Goal: Task Accomplishment & Management: Manage account settings

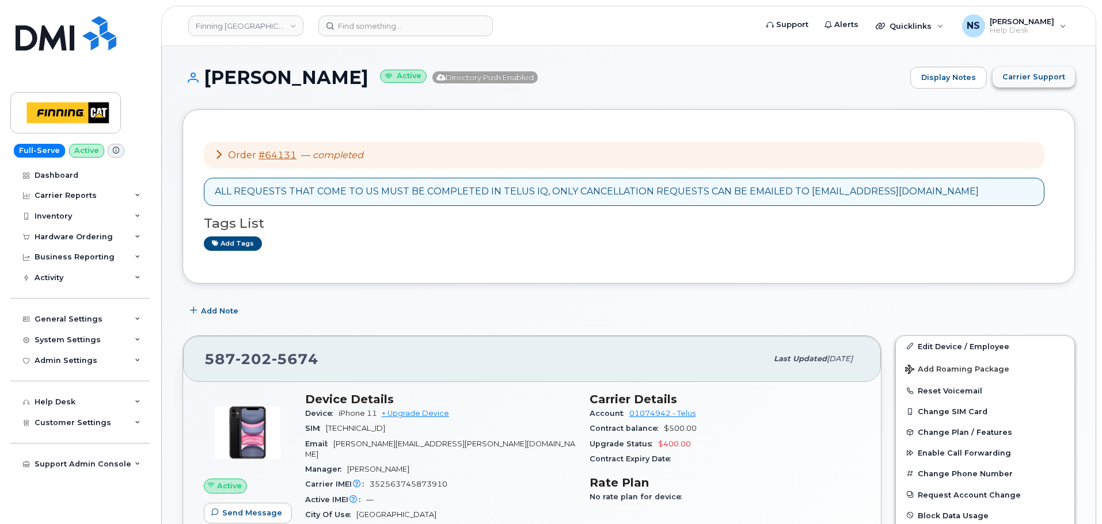
click at [1023, 85] on button "Carrier Support" at bounding box center [1033, 77] width 82 height 21
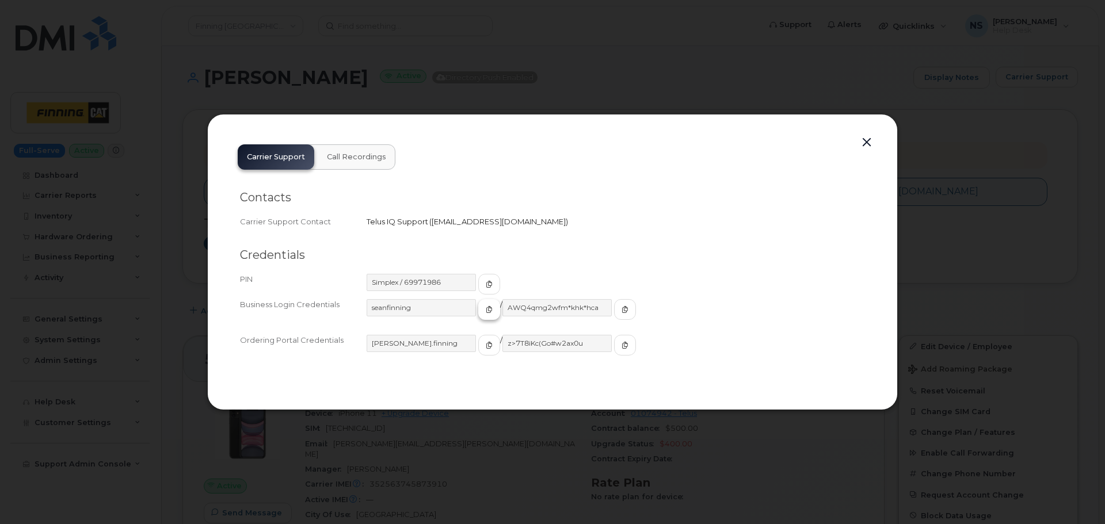
drag, startPoint x: 478, startPoint y: 310, endPoint x: 470, endPoint y: 319, distance: 12.2
click at [478, 308] on button "button" at bounding box center [489, 309] width 22 height 21
click at [614, 315] on button "button" at bounding box center [625, 309] width 22 height 21
click at [535, 85] on div at bounding box center [552, 262] width 1105 height 524
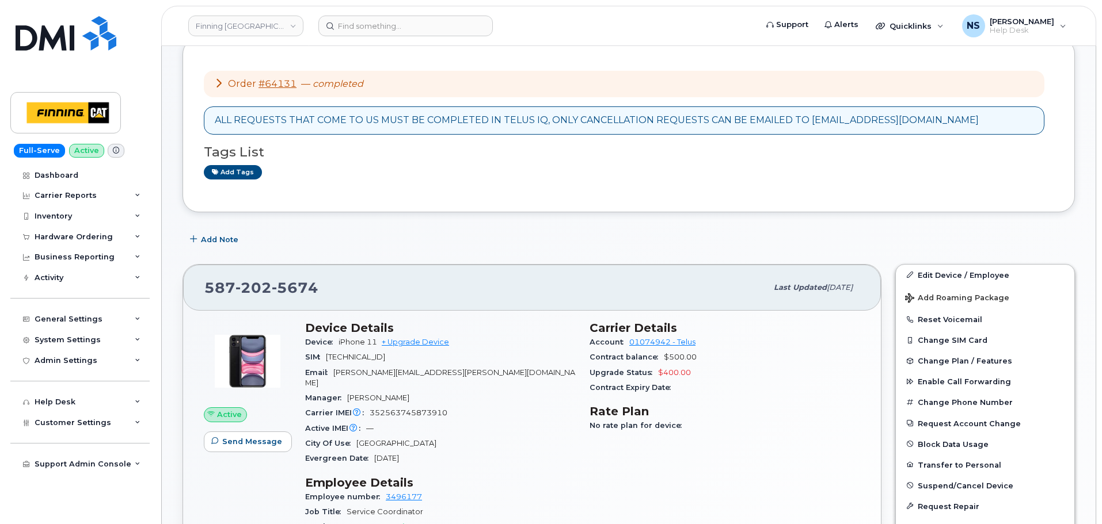
scroll to position [115, 0]
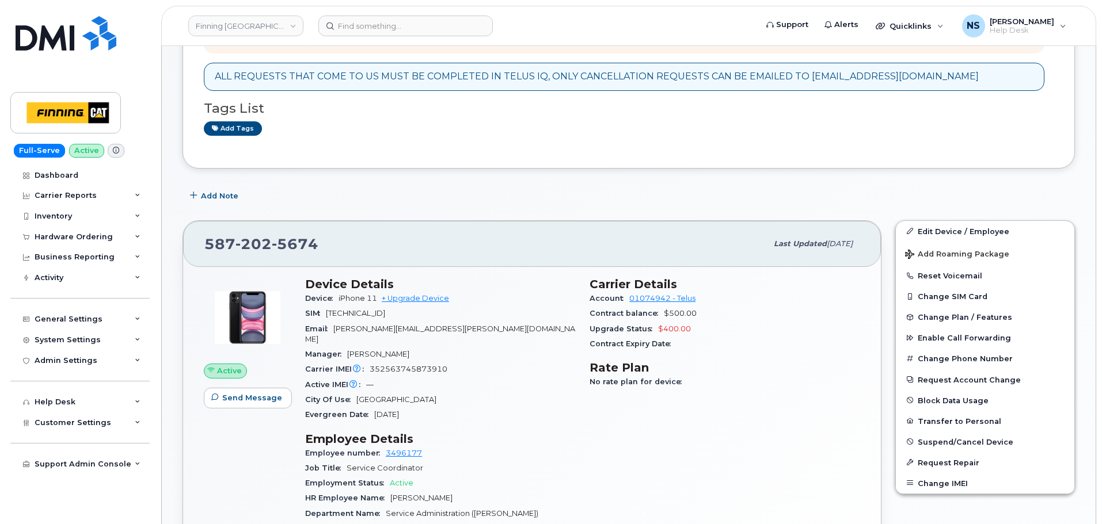
drag, startPoint x: 269, startPoint y: 254, endPoint x: 265, endPoint y: 247, distance: 8.2
click at [269, 253] on div "587 202 5674" at bounding box center [485, 244] width 562 height 24
click at [260, 240] on span "202" at bounding box center [253, 243] width 36 height 17
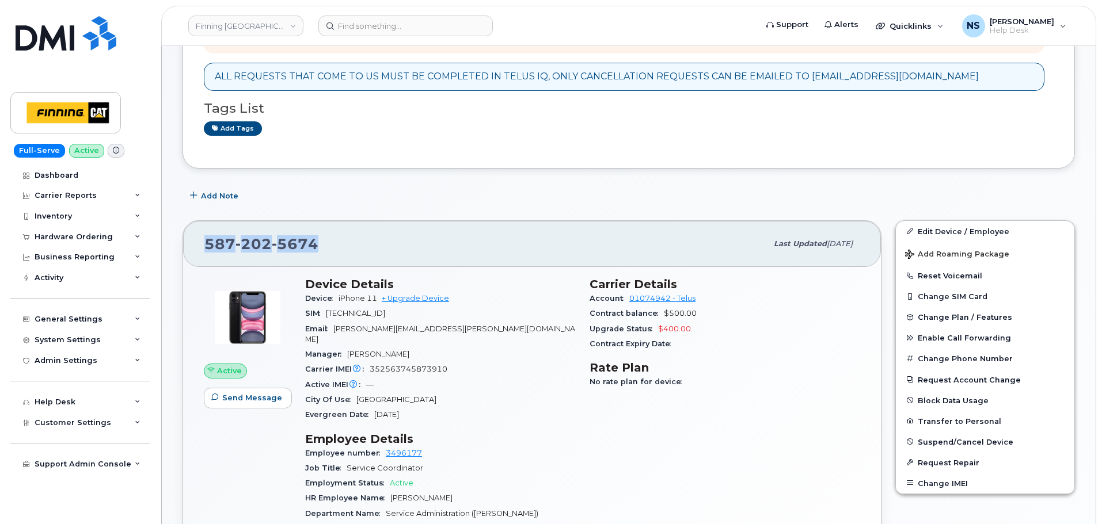
copy span "587 202 5674"
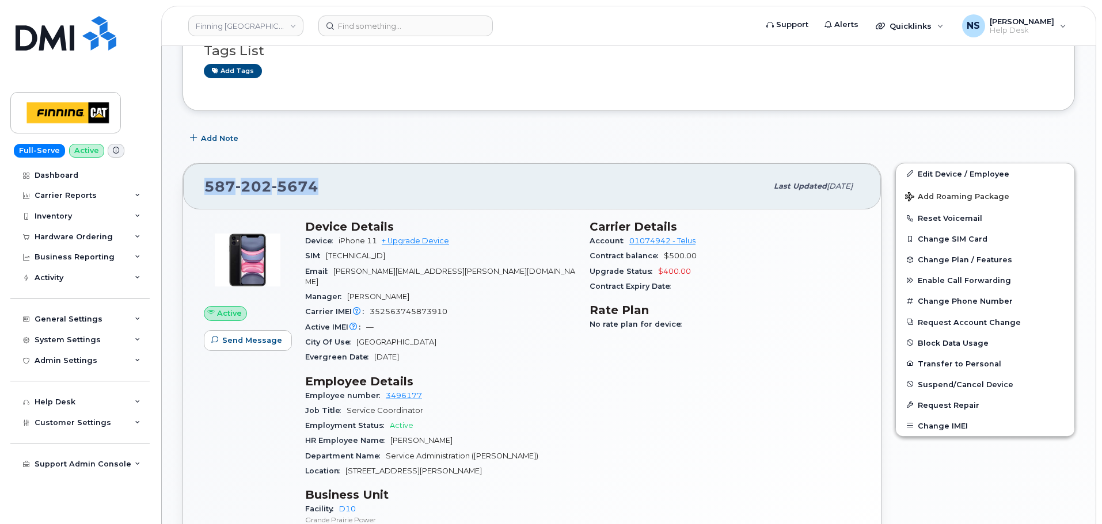
scroll to position [230, 0]
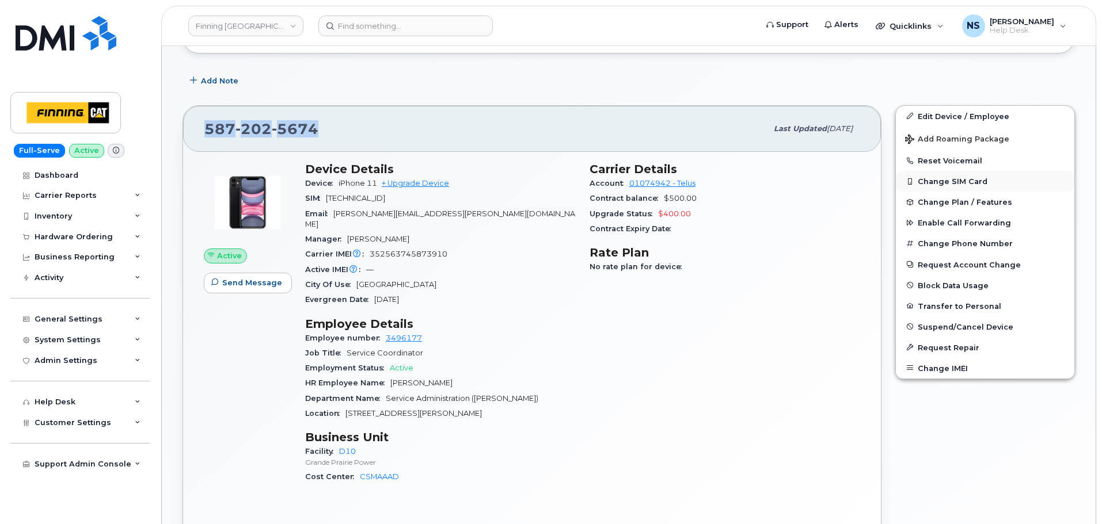
click at [954, 186] on button "Change SIM Card" at bounding box center [985, 181] width 178 height 21
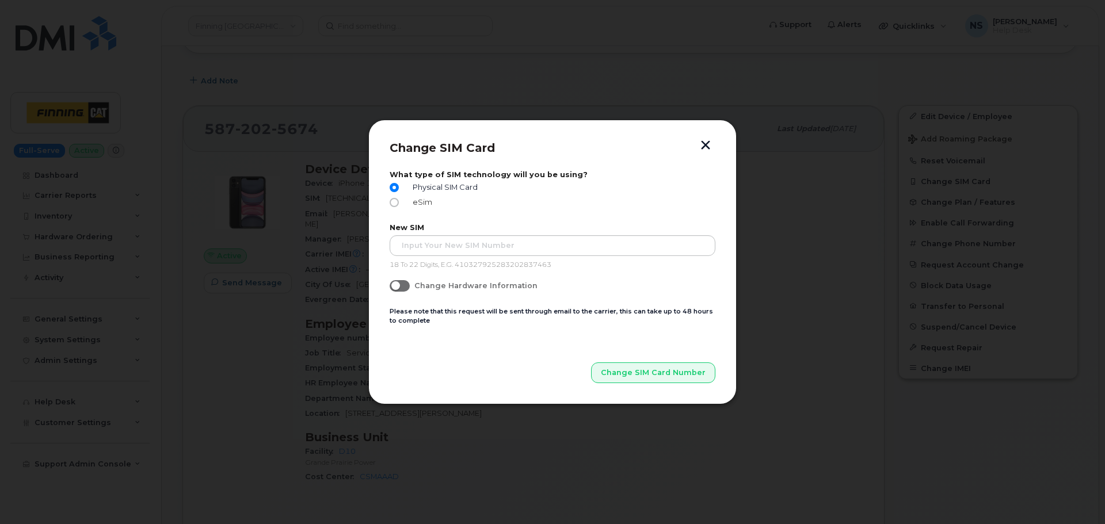
click at [428, 201] on span "eSim" at bounding box center [420, 202] width 24 height 9
click at [399, 201] on input "eSim" at bounding box center [394, 202] width 9 height 9
radio input "true"
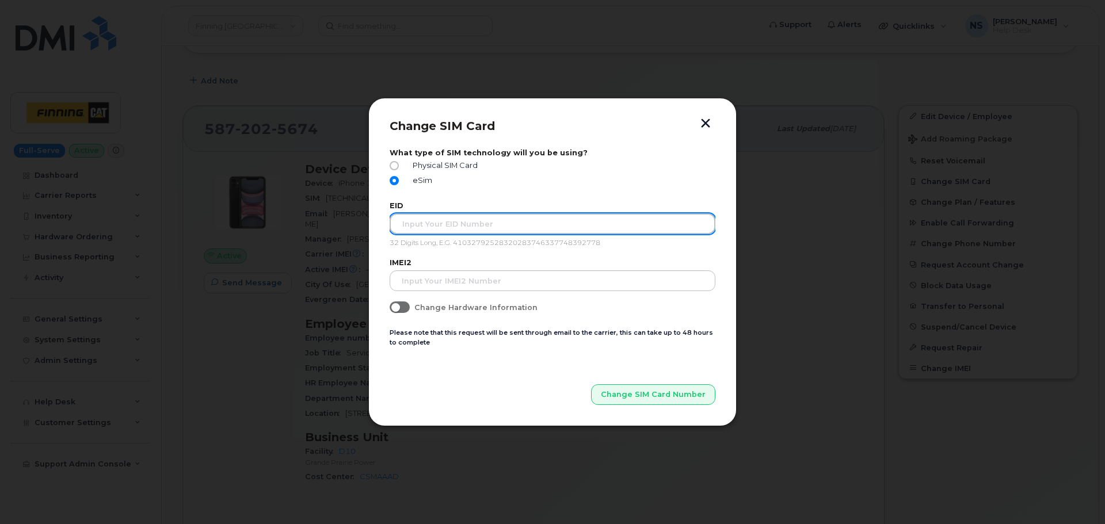
click at [443, 221] on input "text" at bounding box center [553, 224] width 326 height 21
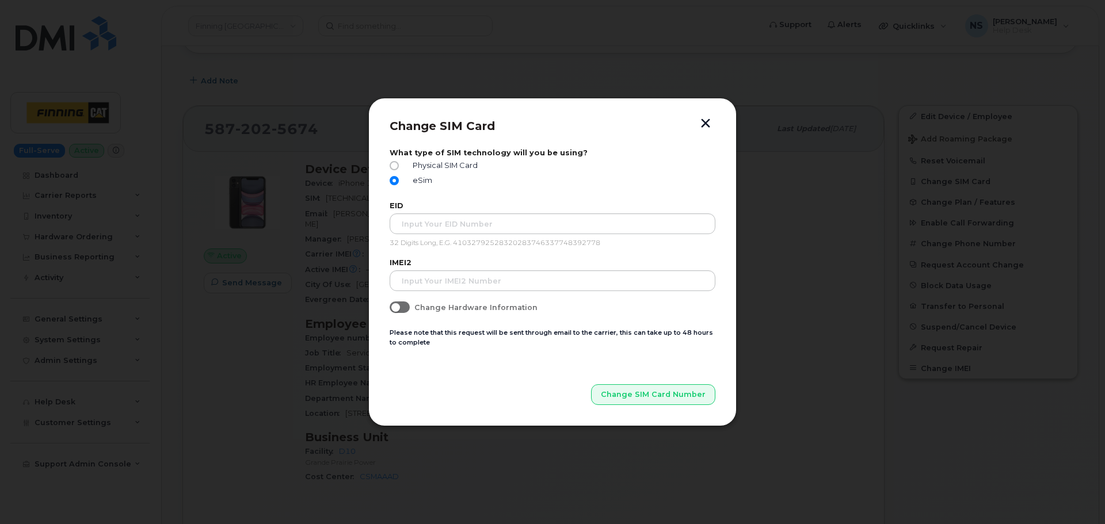
click at [708, 120] on button "button" at bounding box center [705, 125] width 17 height 12
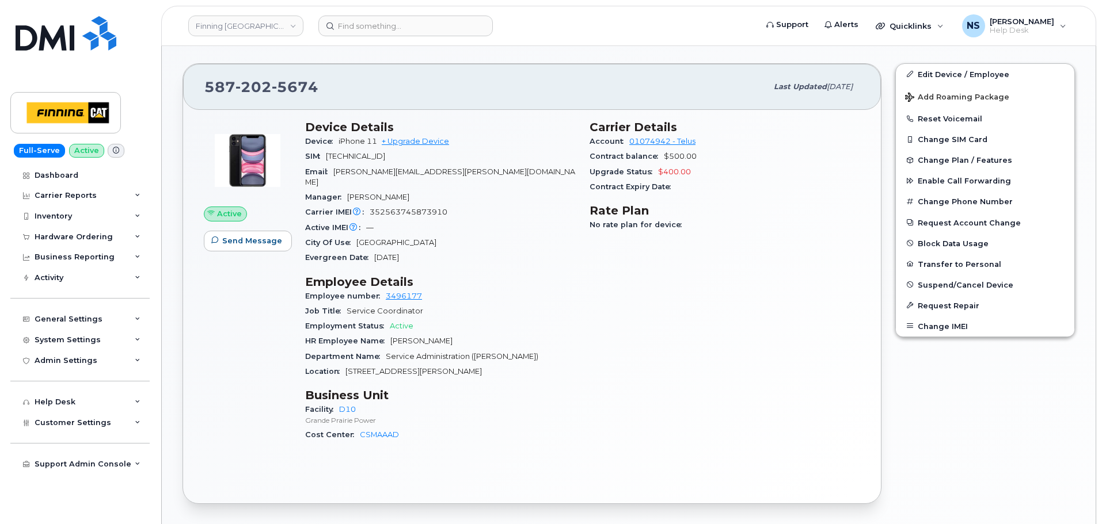
scroll to position [246, 0]
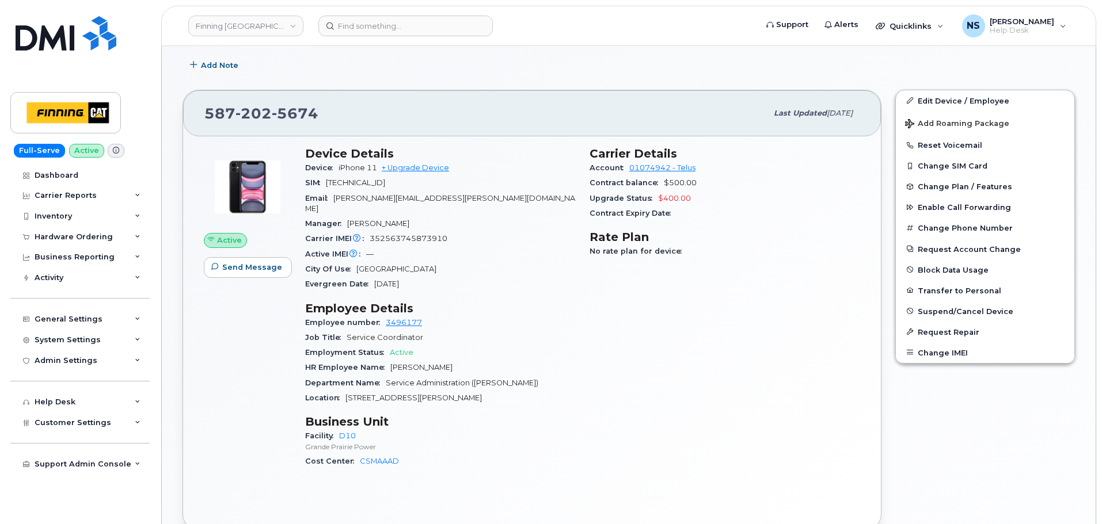
click at [384, 182] on span "[TECHNICAL_ID]" at bounding box center [355, 182] width 59 height 9
copy span "[TECHNICAL_ID]"
click at [1008, 163] on button "Change SIM Card" at bounding box center [985, 165] width 178 height 21
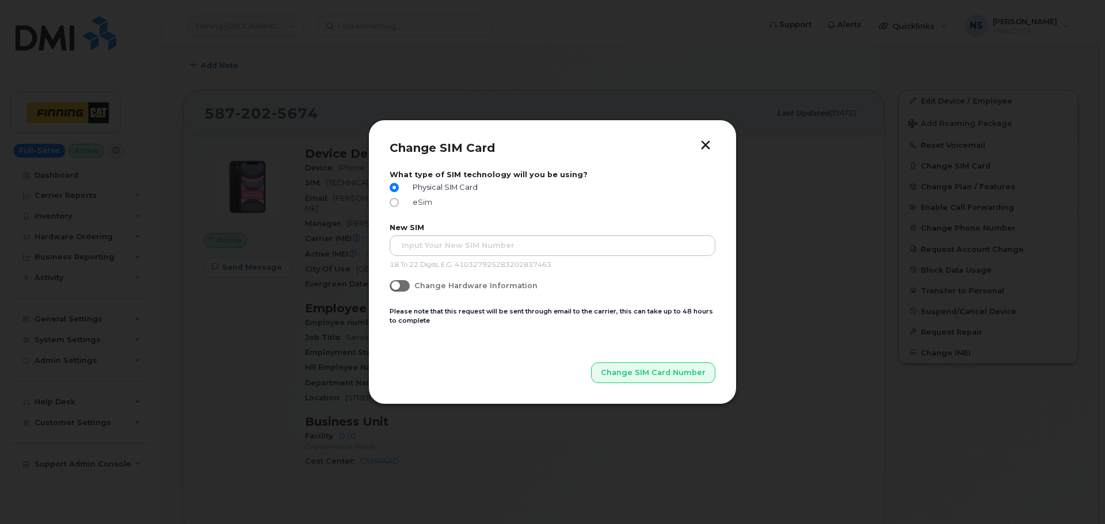
click at [420, 199] on span "eSim" at bounding box center [420, 202] width 24 height 9
click at [399, 199] on input "eSim" at bounding box center [394, 202] width 9 height 9
radio input "true"
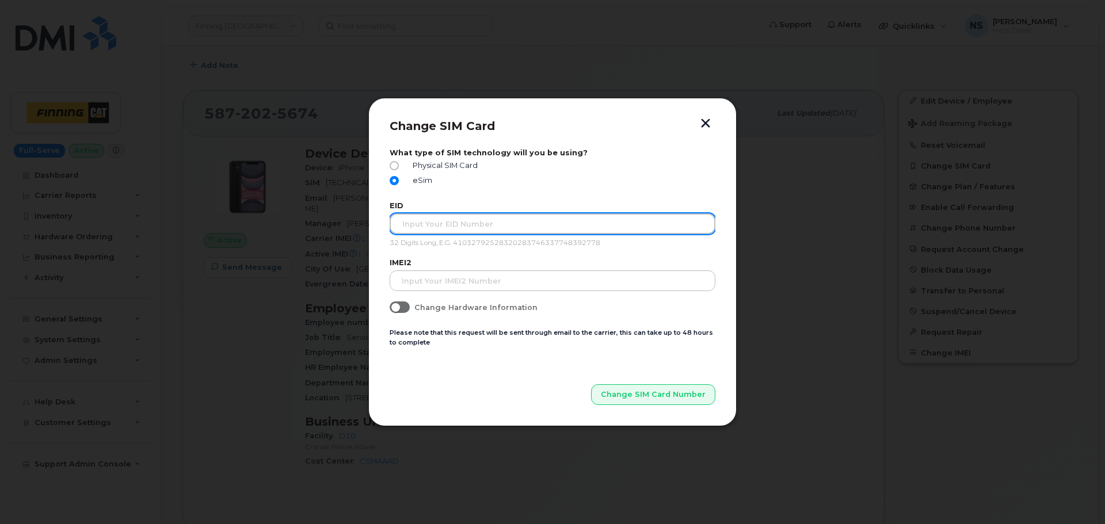
click at [452, 228] on input "text" at bounding box center [553, 224] width 326 height 21
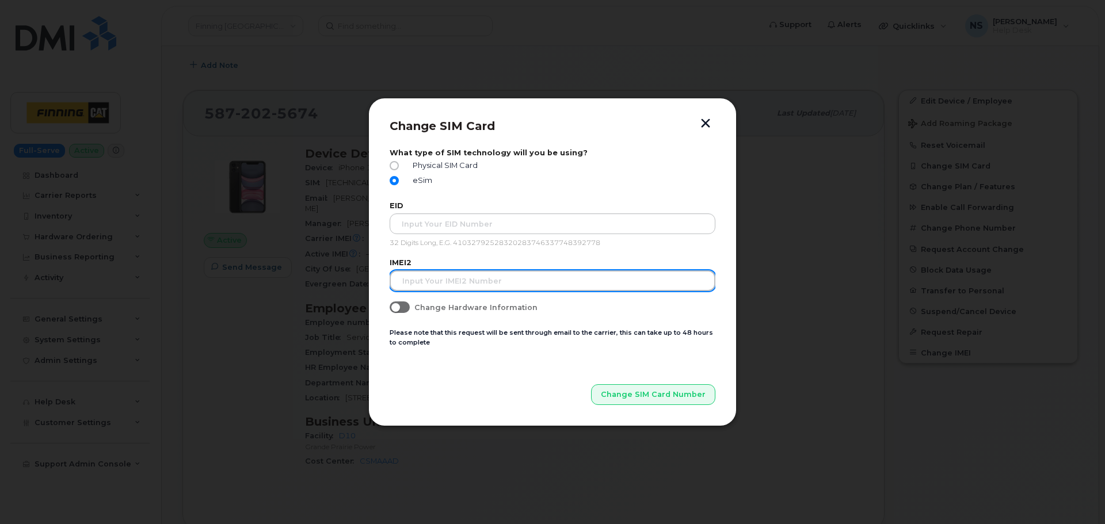
click at [497, 287] on input "text" at bounding box center [553, 281] width 326 height 21
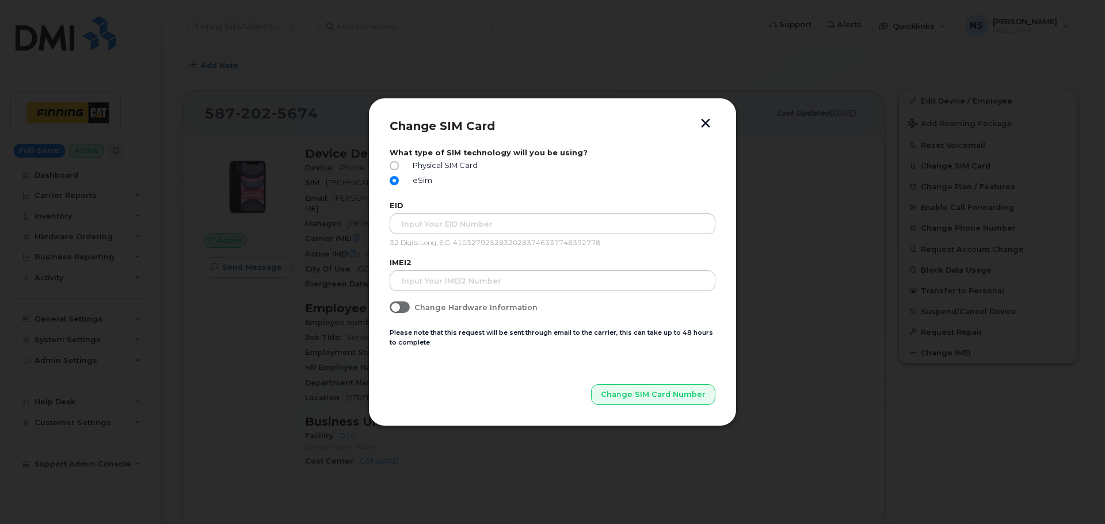
drag, startPoint x: 709, startPoint y: 121, endPoint x: 704, endPoint y: 113, distance: 9.1
click at [708, 121] on button "button" at bounding box center [705, 125] width 17 height 12
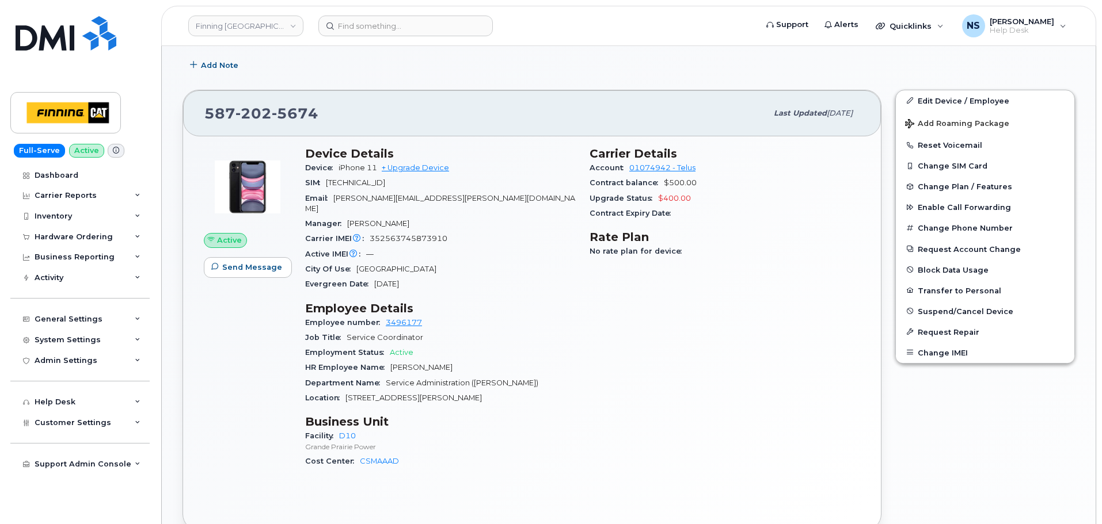
click at [241, 102] on div "587 202 5674" at bounding box center [485, 113] width 562 height 24
copy span "587 202 5674"
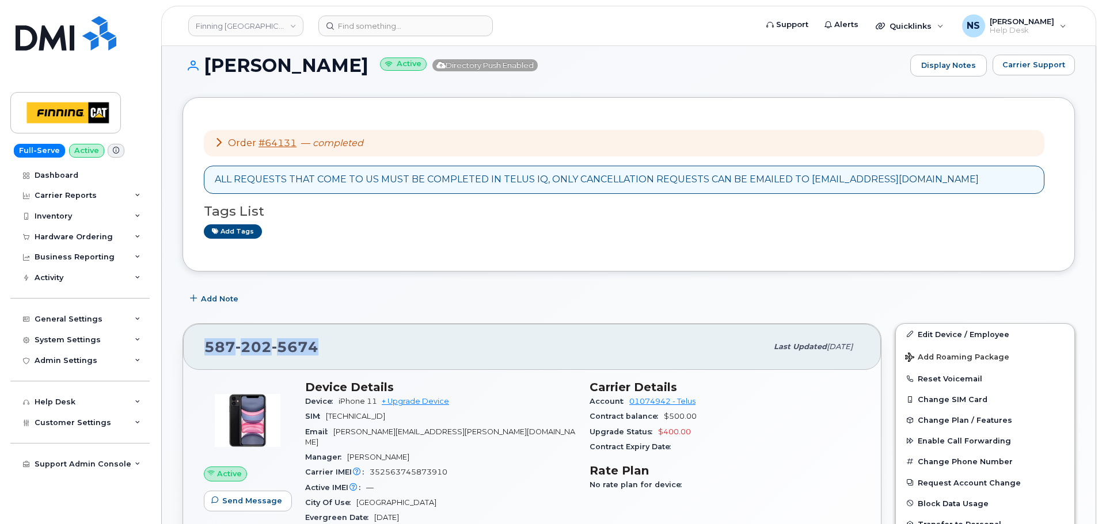
scroll to position [0, 0]
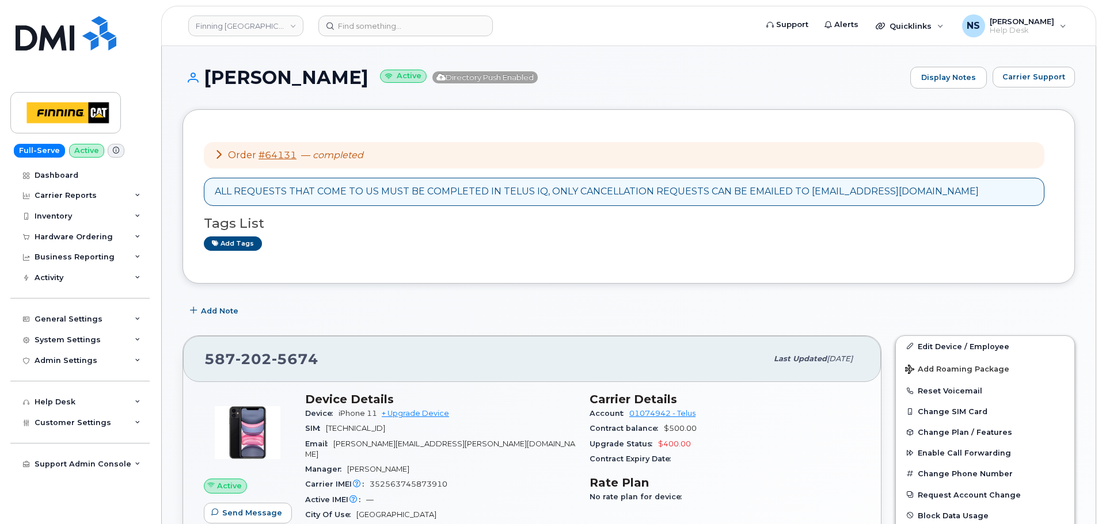
click at [321, 161] on div "Order #64131 — completed" at bounding box center [288, 155] width 149 height 13
click at [219, 159] on div "Order #64131 — completed" at bounding box center [288, 155] width 149 height 13
click at [219, 158] on icon at bounding box center [218, 154] width 9 height 9
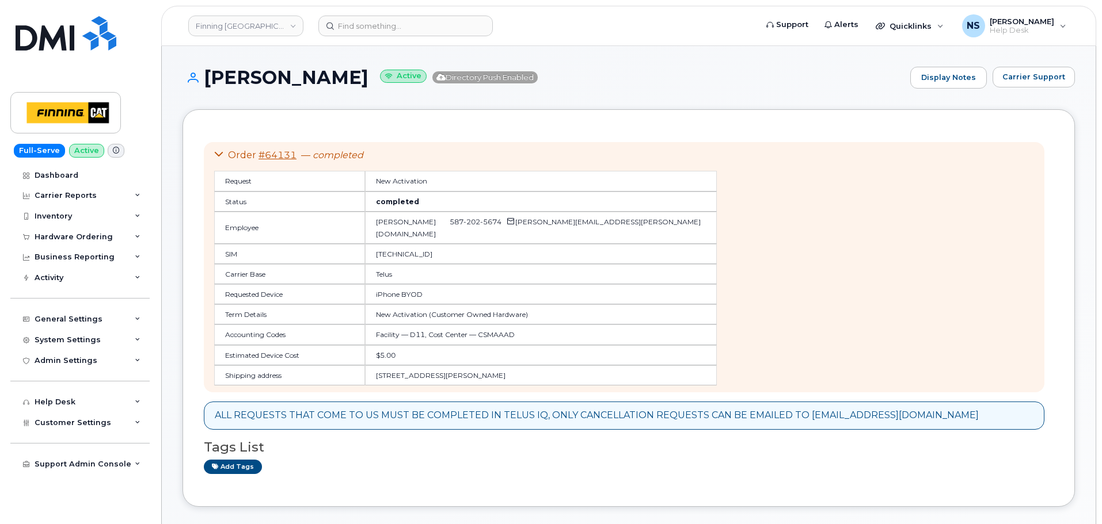
click at [379, 260] on td "[TECHNICAL_ID]" at bounding box center [541, 254] width 352 height 20
click at [380, 253] on td "[TECHNICAL_ID]" at bounding box center [541, 254] width 352 height 20
copy td "[TECHNICAL_ID]"
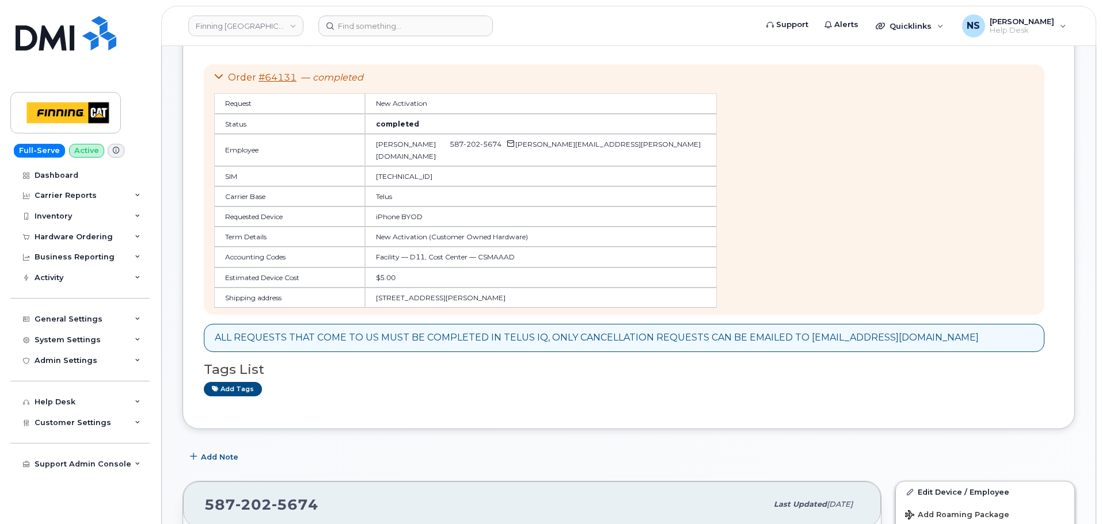
scroll to position [58, 0]
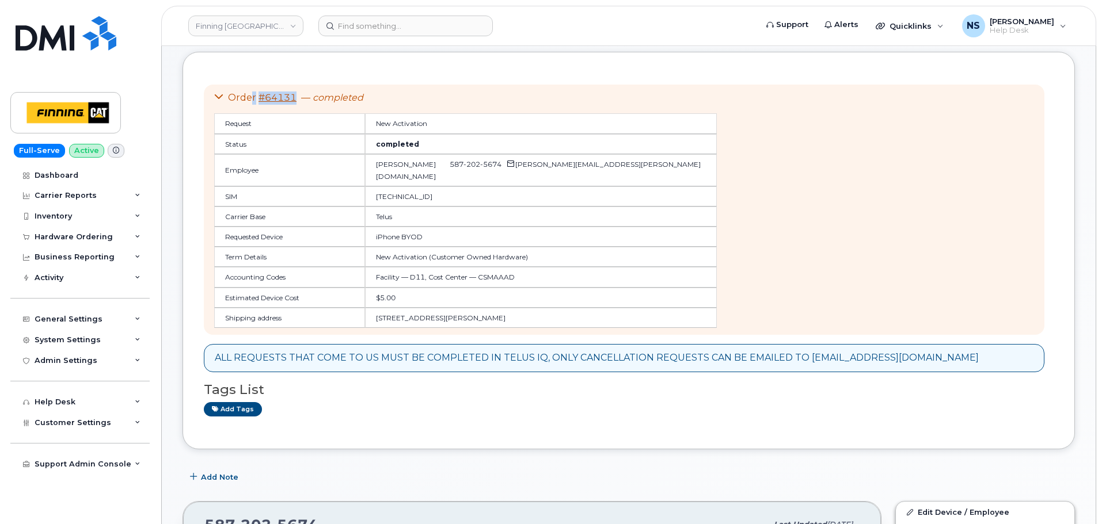
drag, startPoint x: 252, startPoint y: 88, endPoint x: 410, endPoint y: 111, distance: 159.3
click at [293, 96] on div "Order #64131 — completed Request New Activation Status completed Employee Chris…" at bounding box center [624, 210] width 840 height 250
copy div "r #64131"
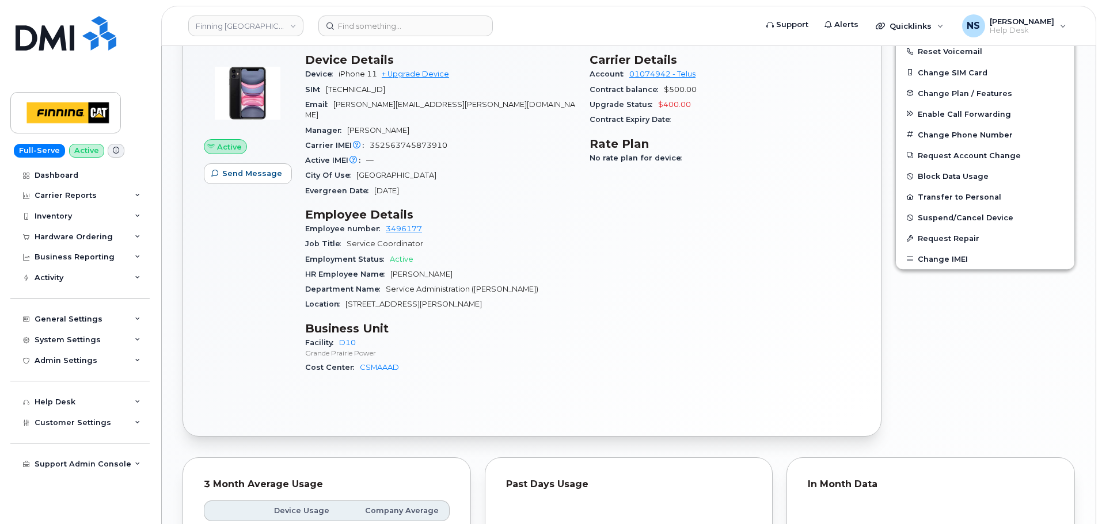
scroll to position [518, 0]
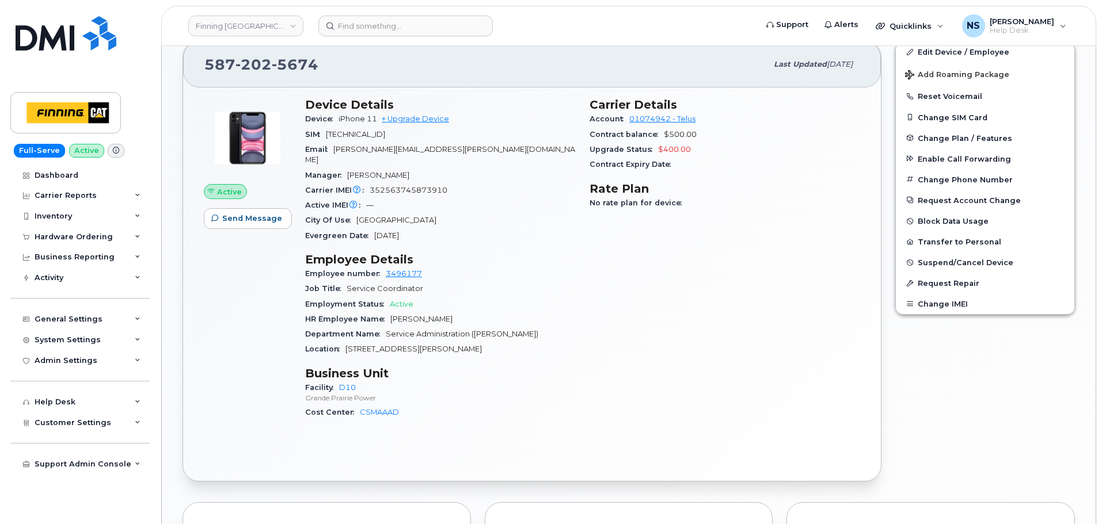
click at [428, 186] on span "352563745873910" at bounding box center [409, 190] width 78 height 9
click at [416, 186] on span "352563745873910" at bounding box center [409, 190] width 78 height 9
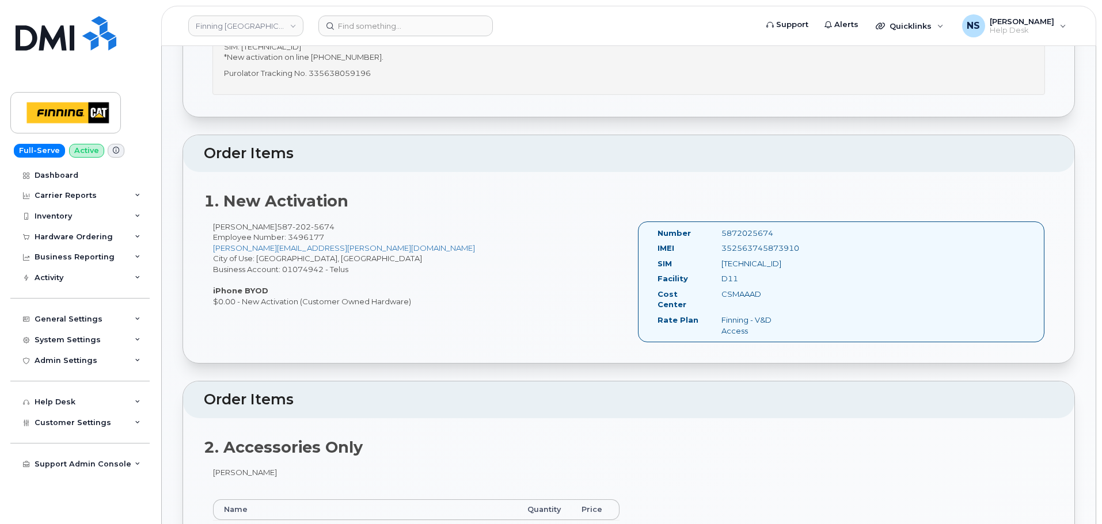
scroll to position [576, 0]
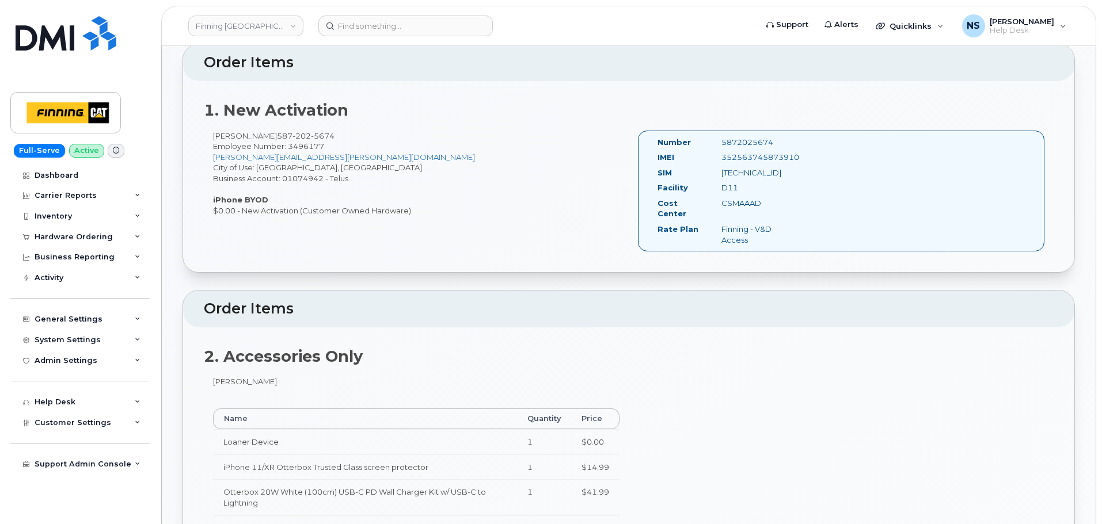
click at [765, 175] on div "[TECHNICAL_ID]" at bounding box center [758, 172] width 90 height 11
copy div "[TECHNICAL_ID]"
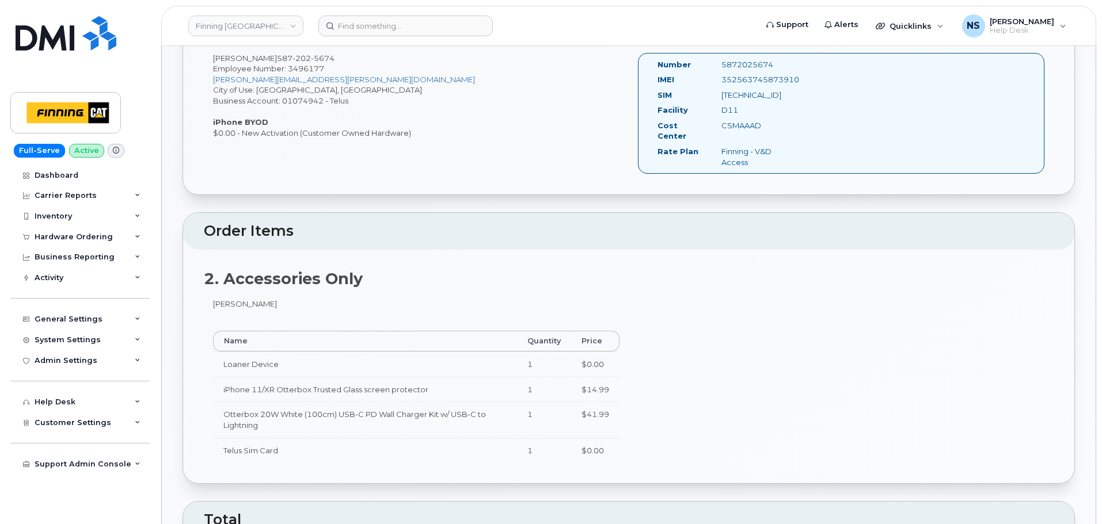
scroll to position [633, 0]
